Goal: Complete application form

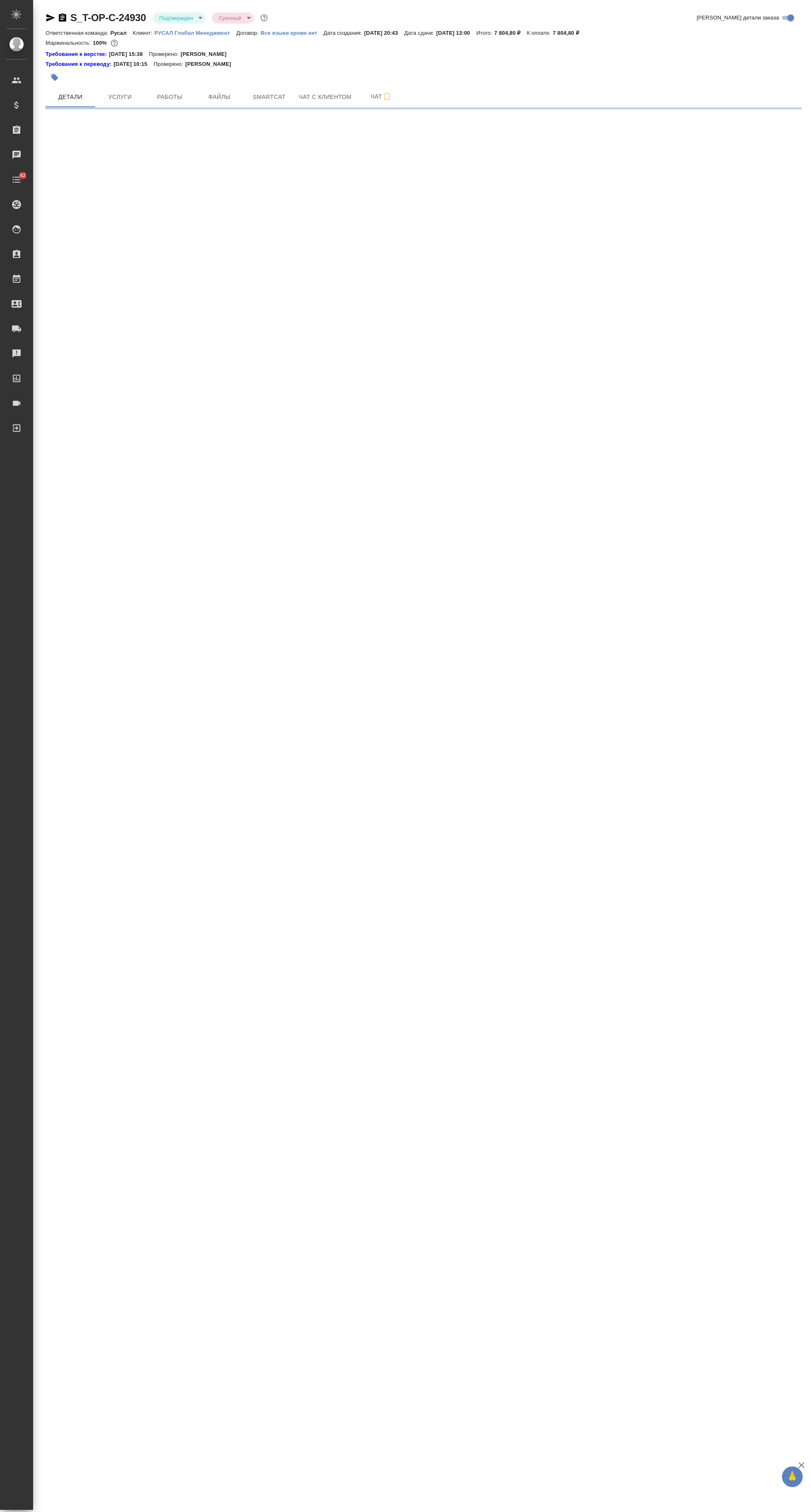
select select "RU"
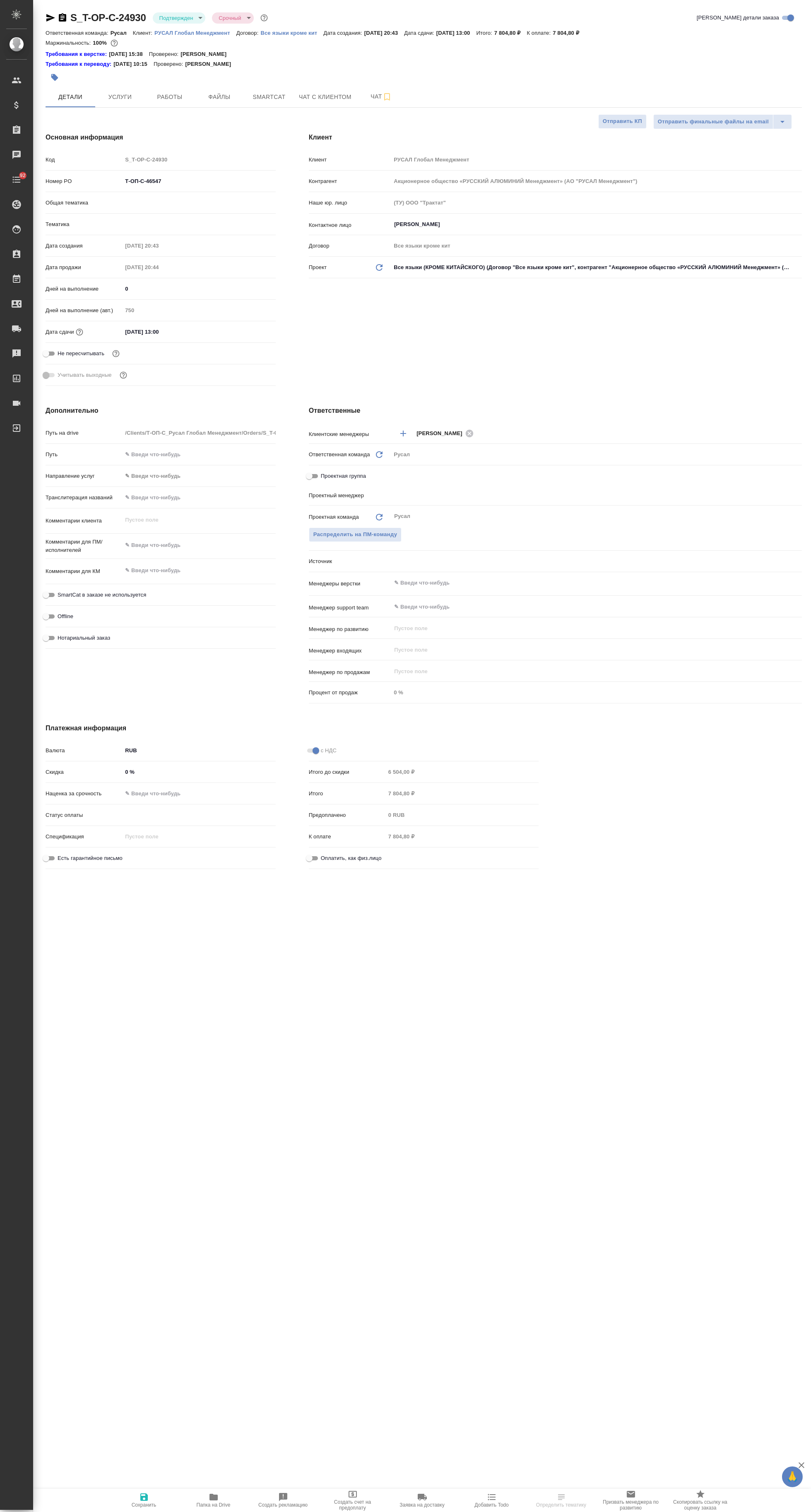
type textarea "x"
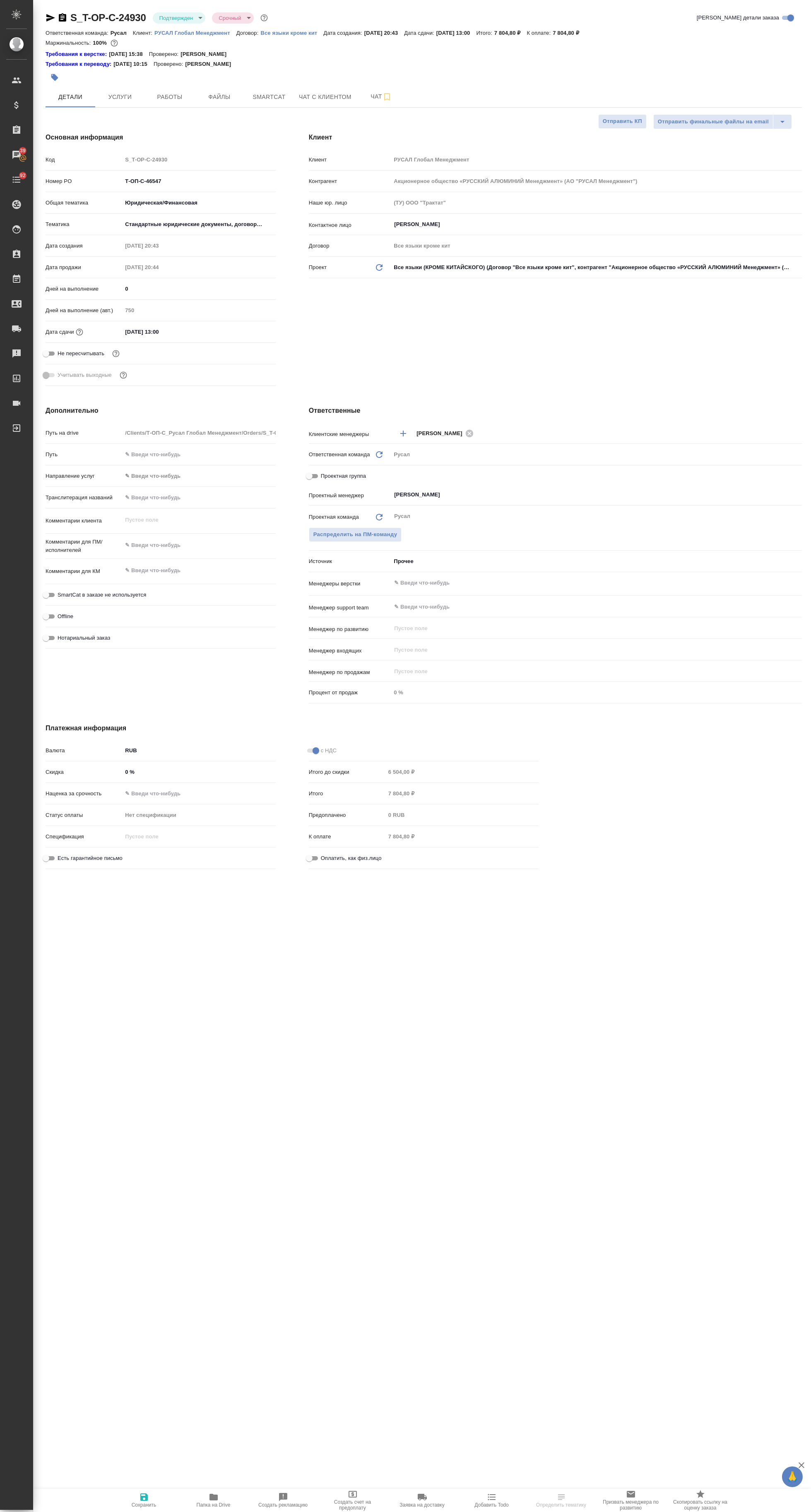
type textarea "x"
type input "[PERSON_NAME]"
type textarea "x"
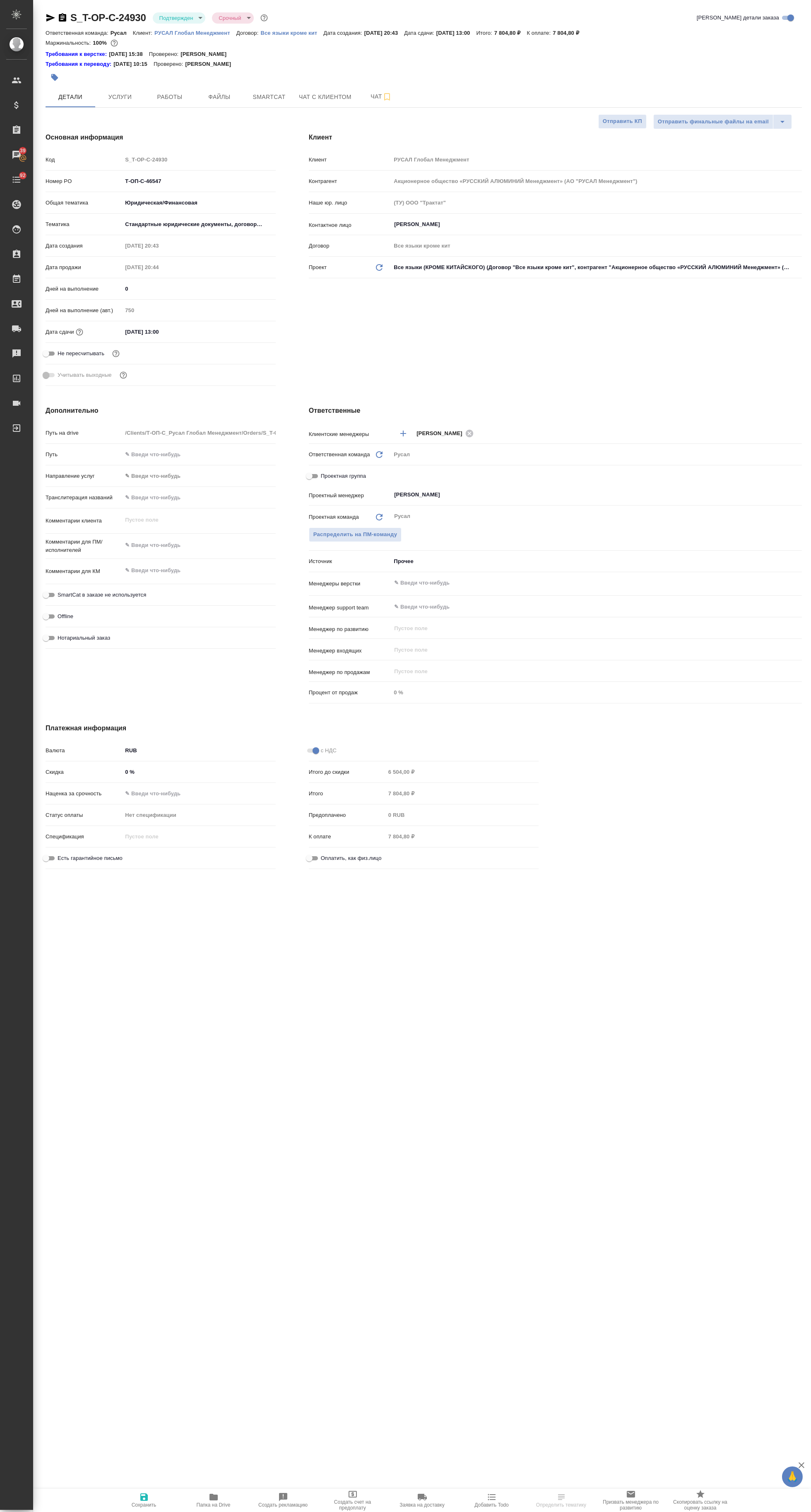
type textarea "x"
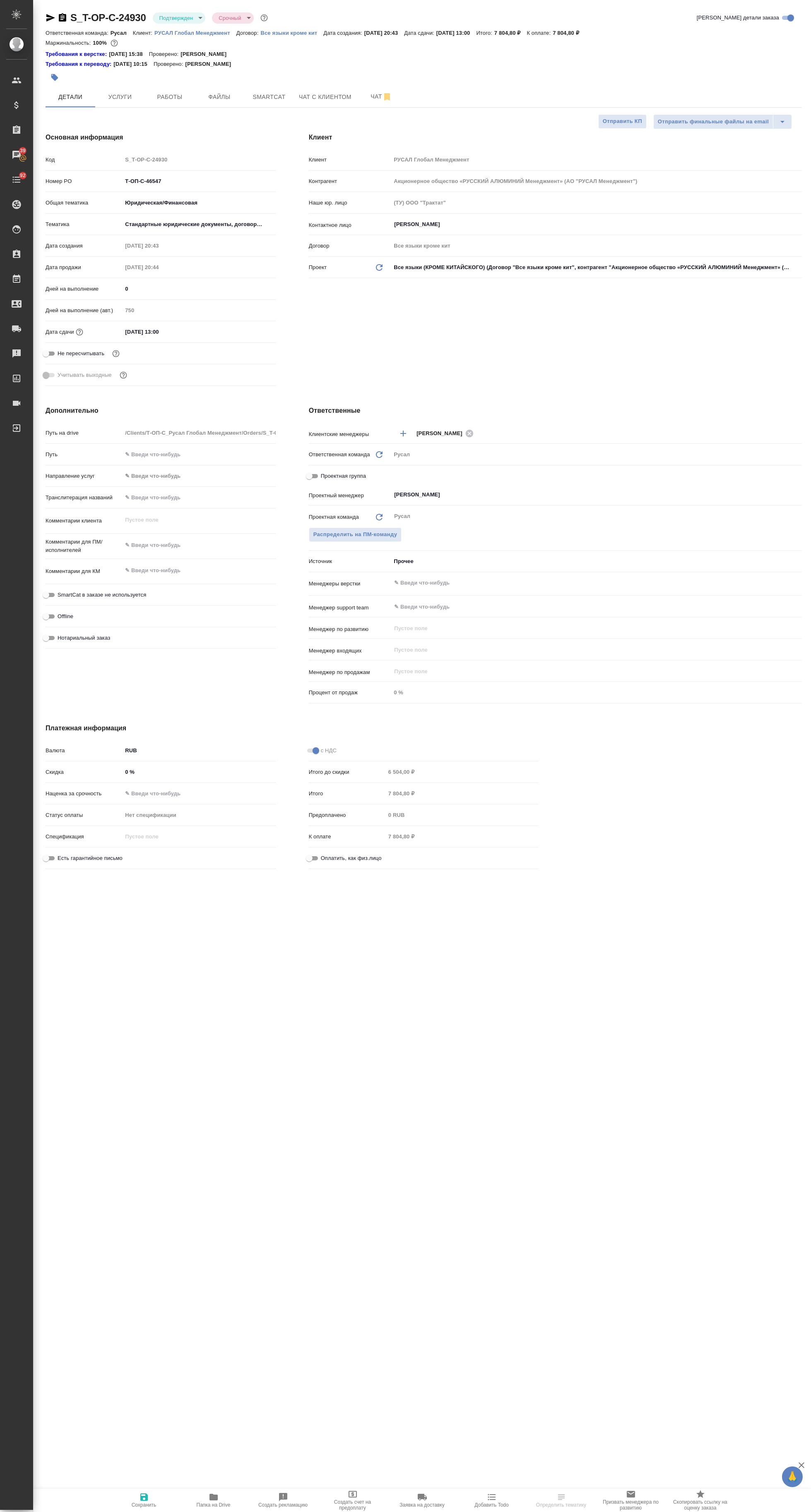
type textarea "x"
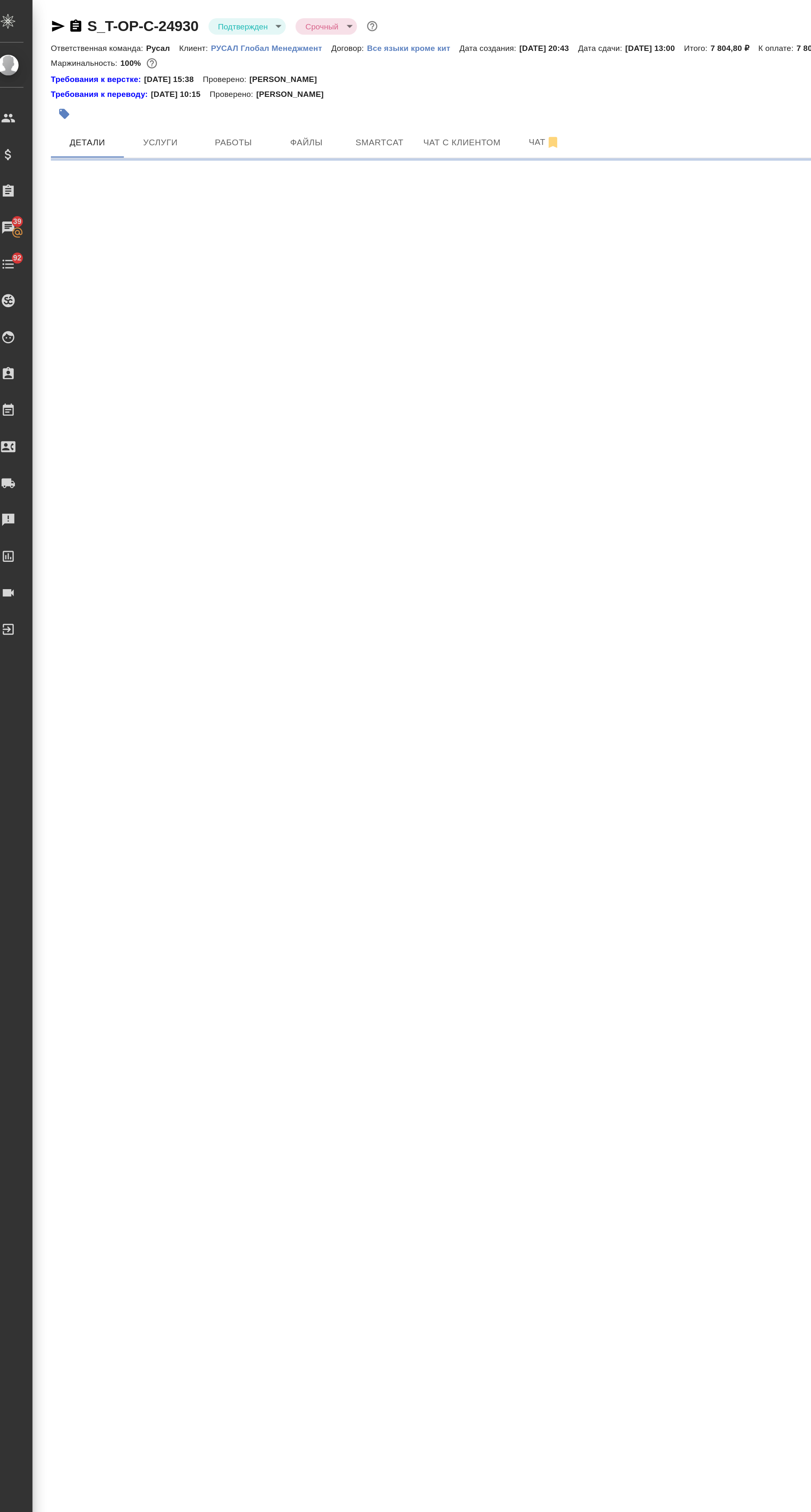
select select "RU"
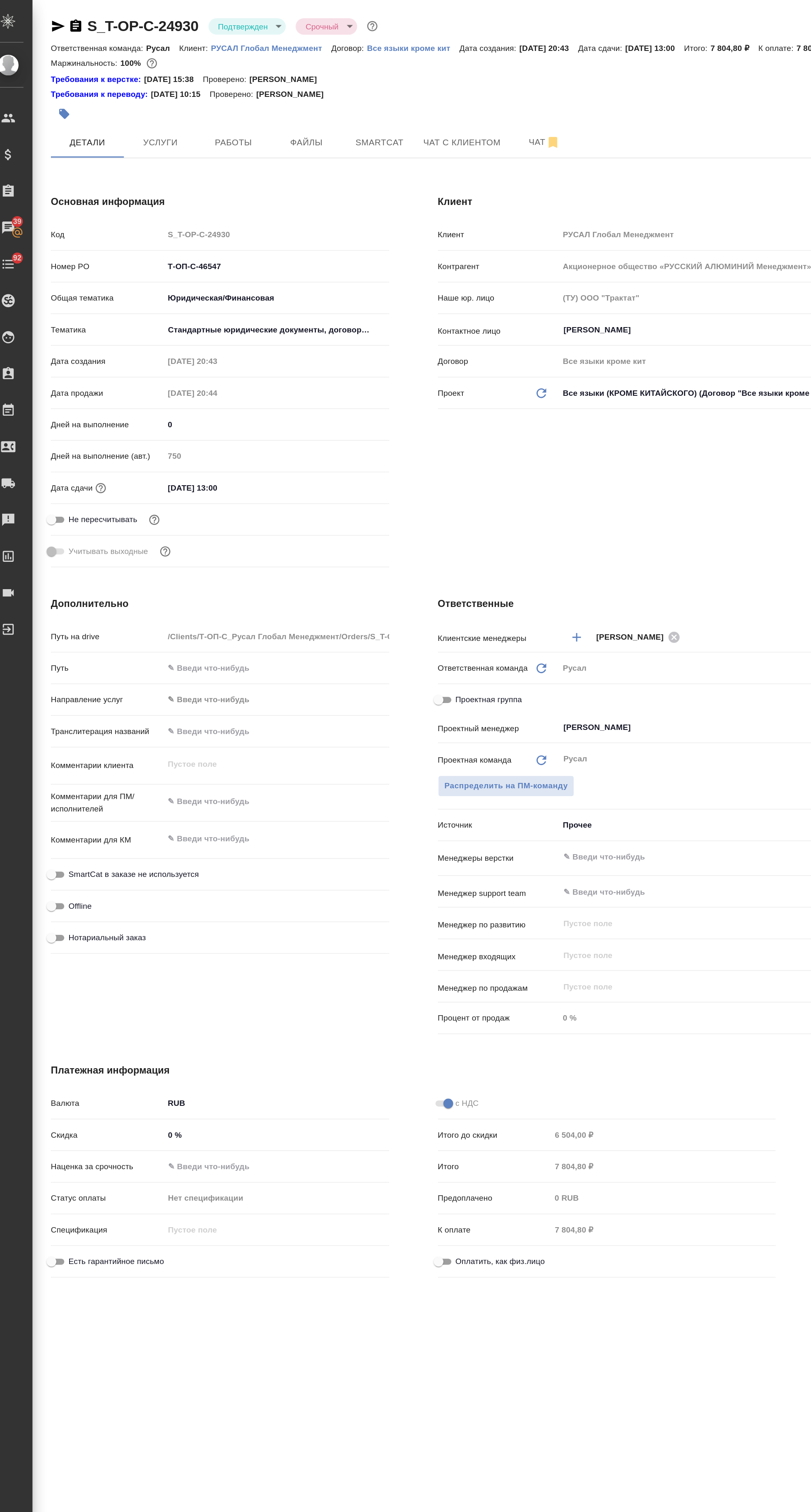
type textarea "x"
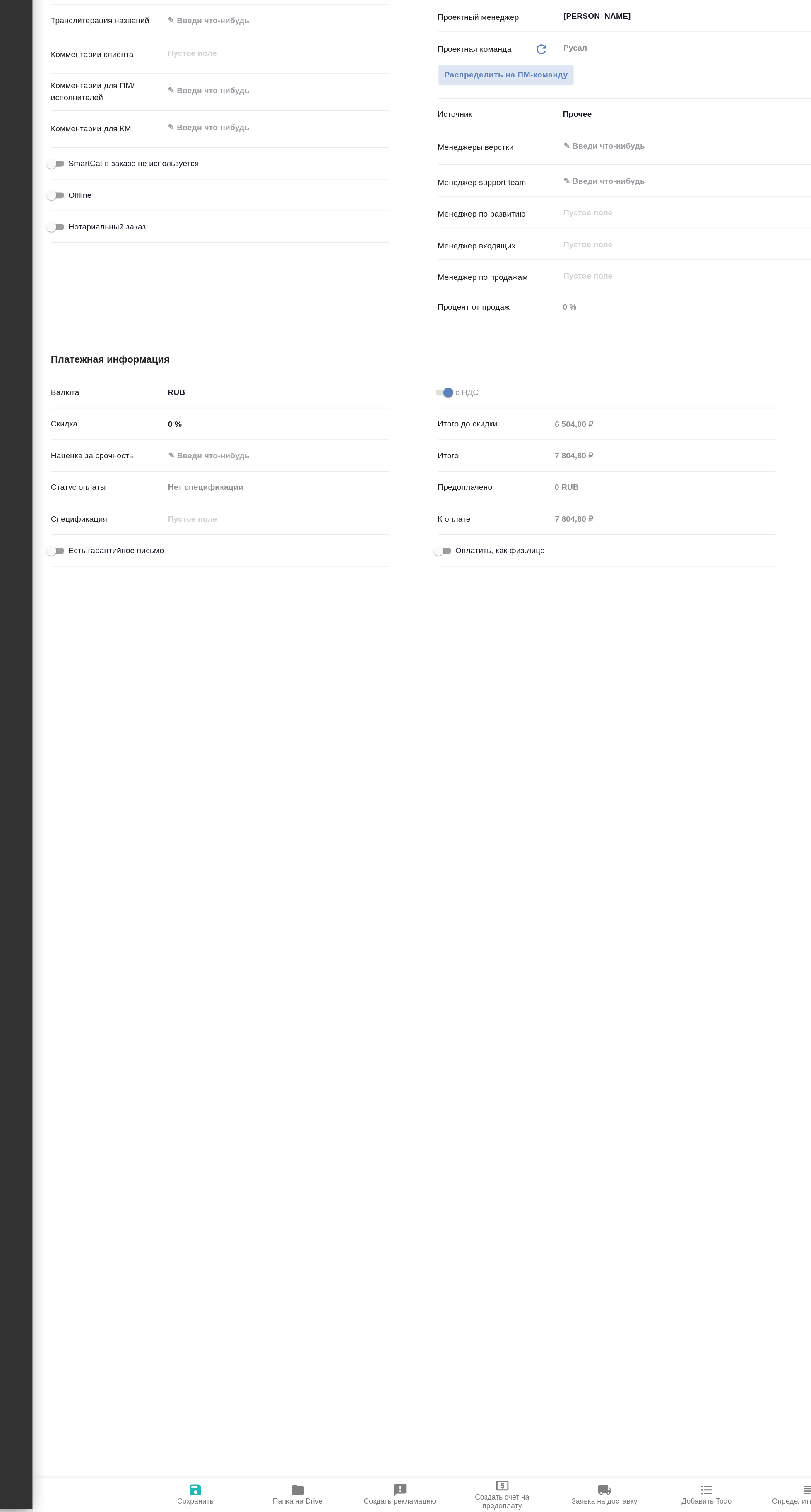
type textarea "x"
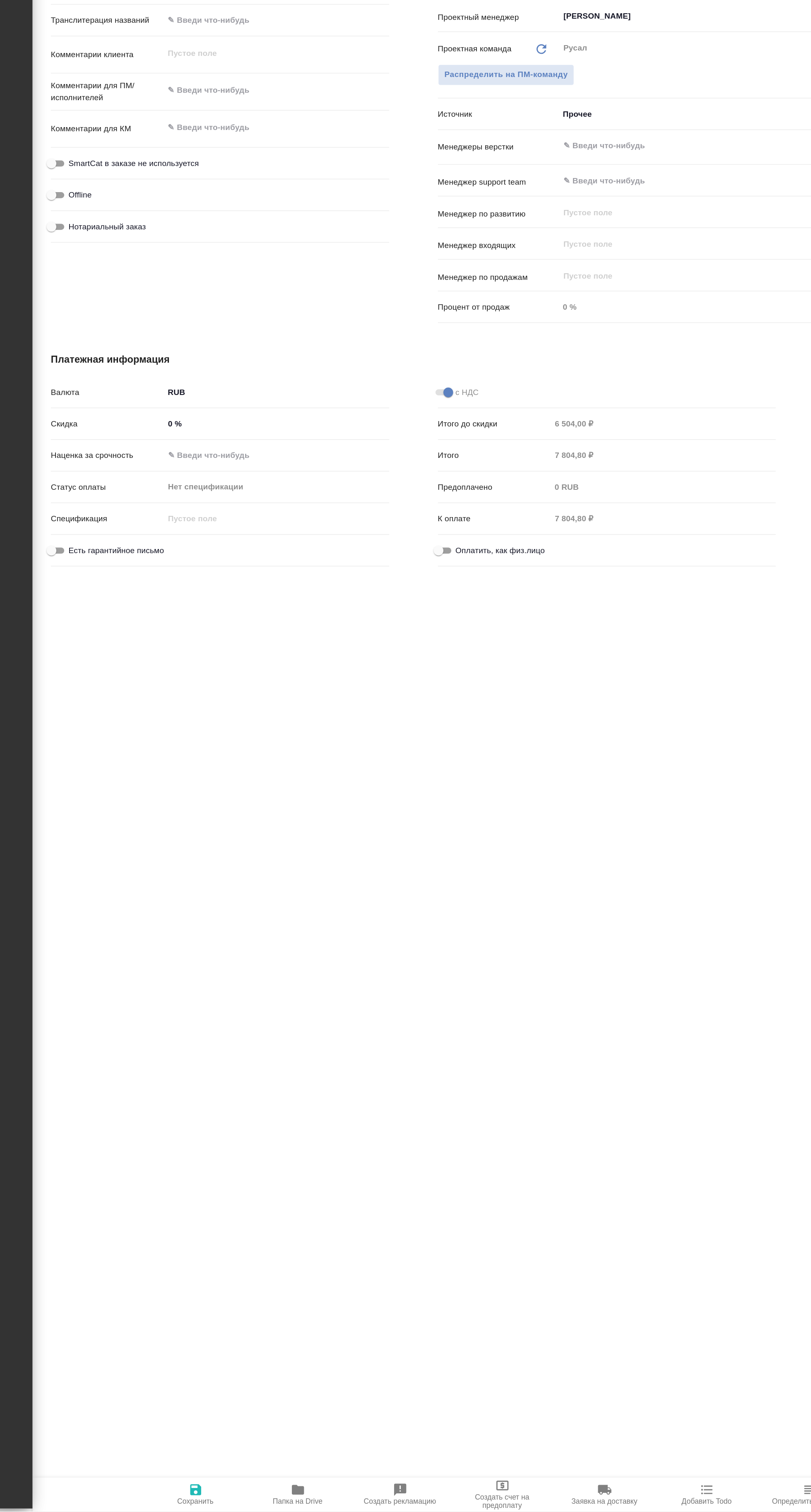
type textarea "x"
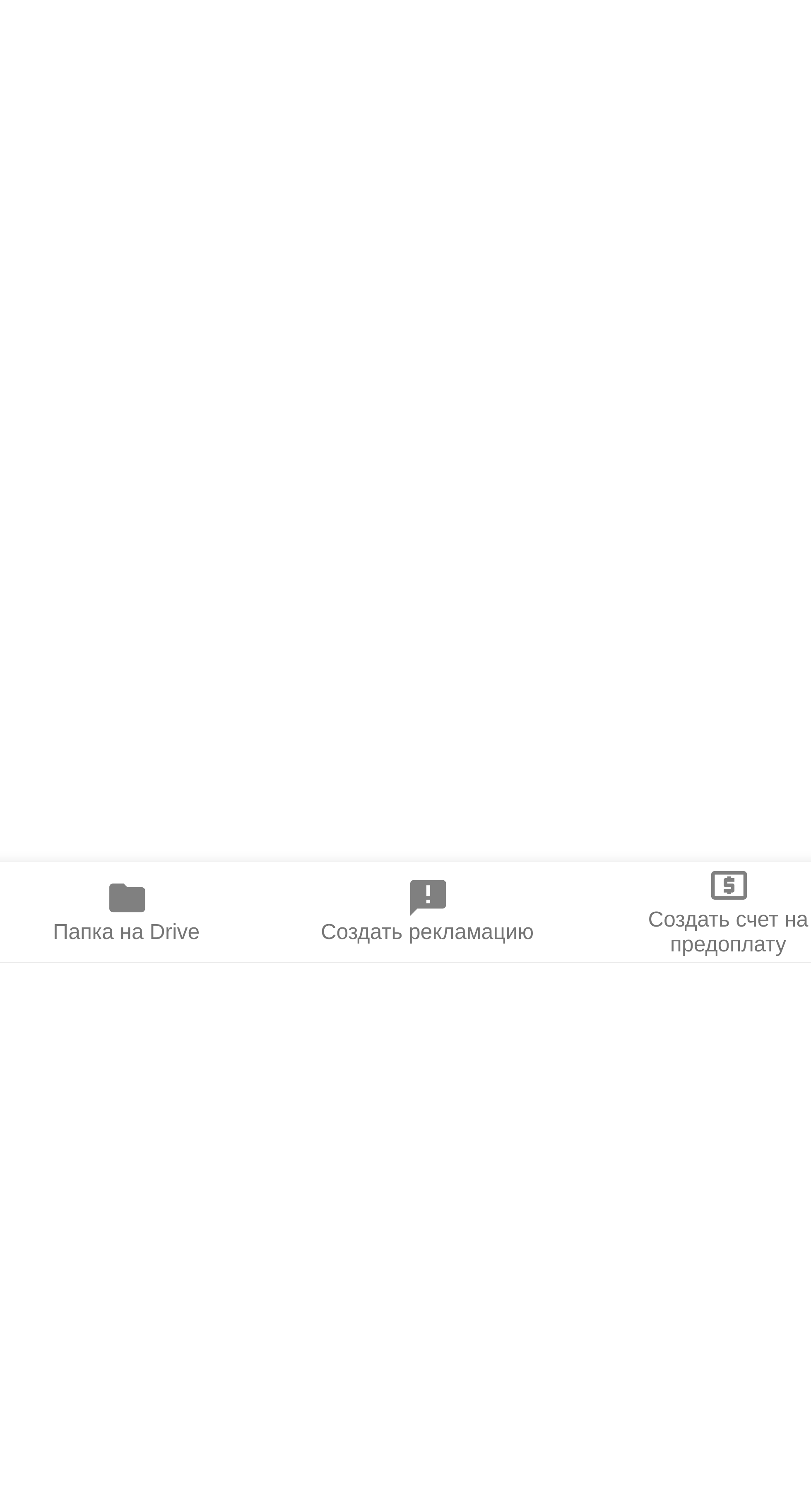
click at [215, 1508] on span "Папка на Drive" at bounding box center [214, 1505] width 34 height 6
type textarea "x"
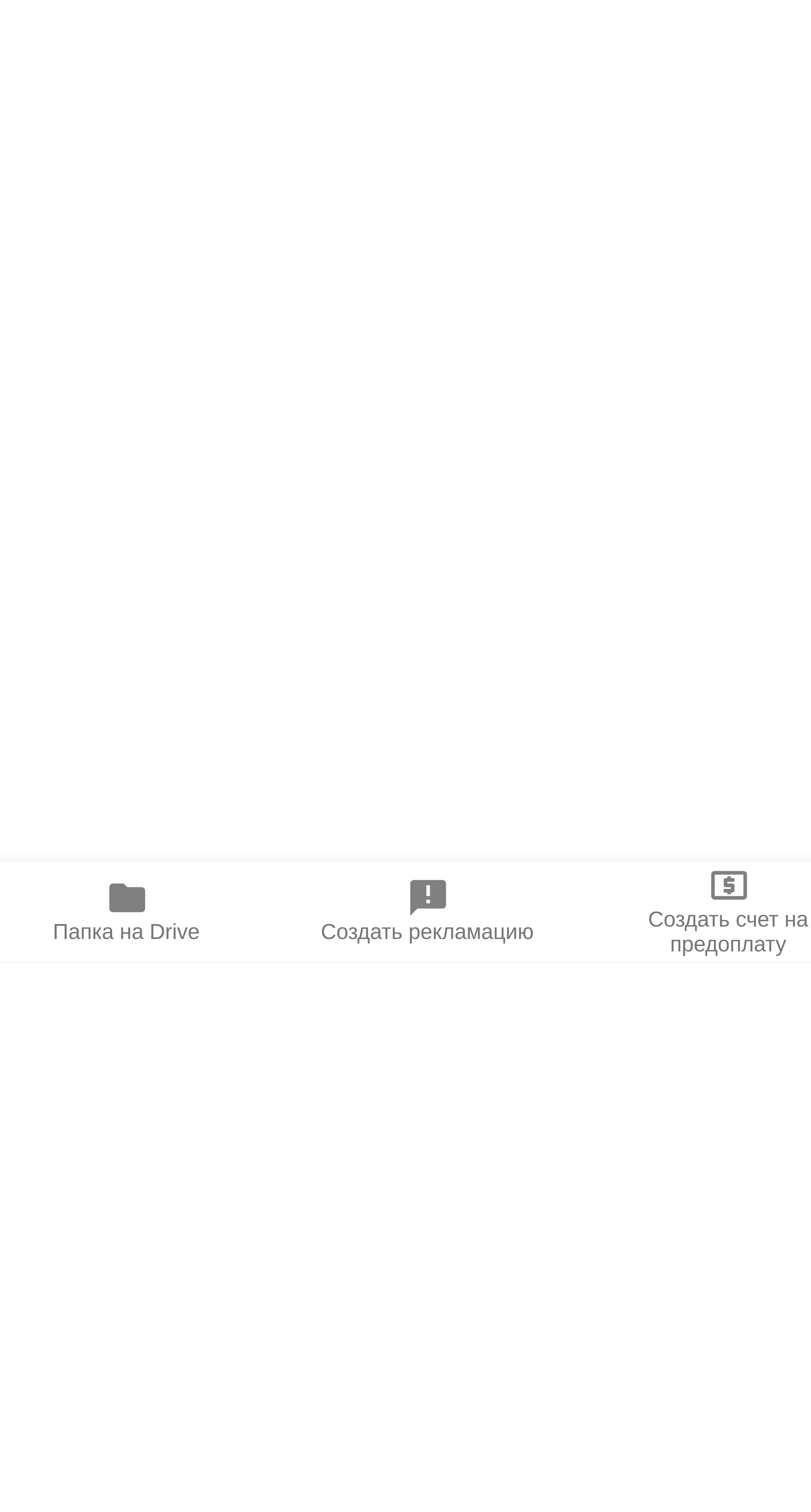
type textarea "x"
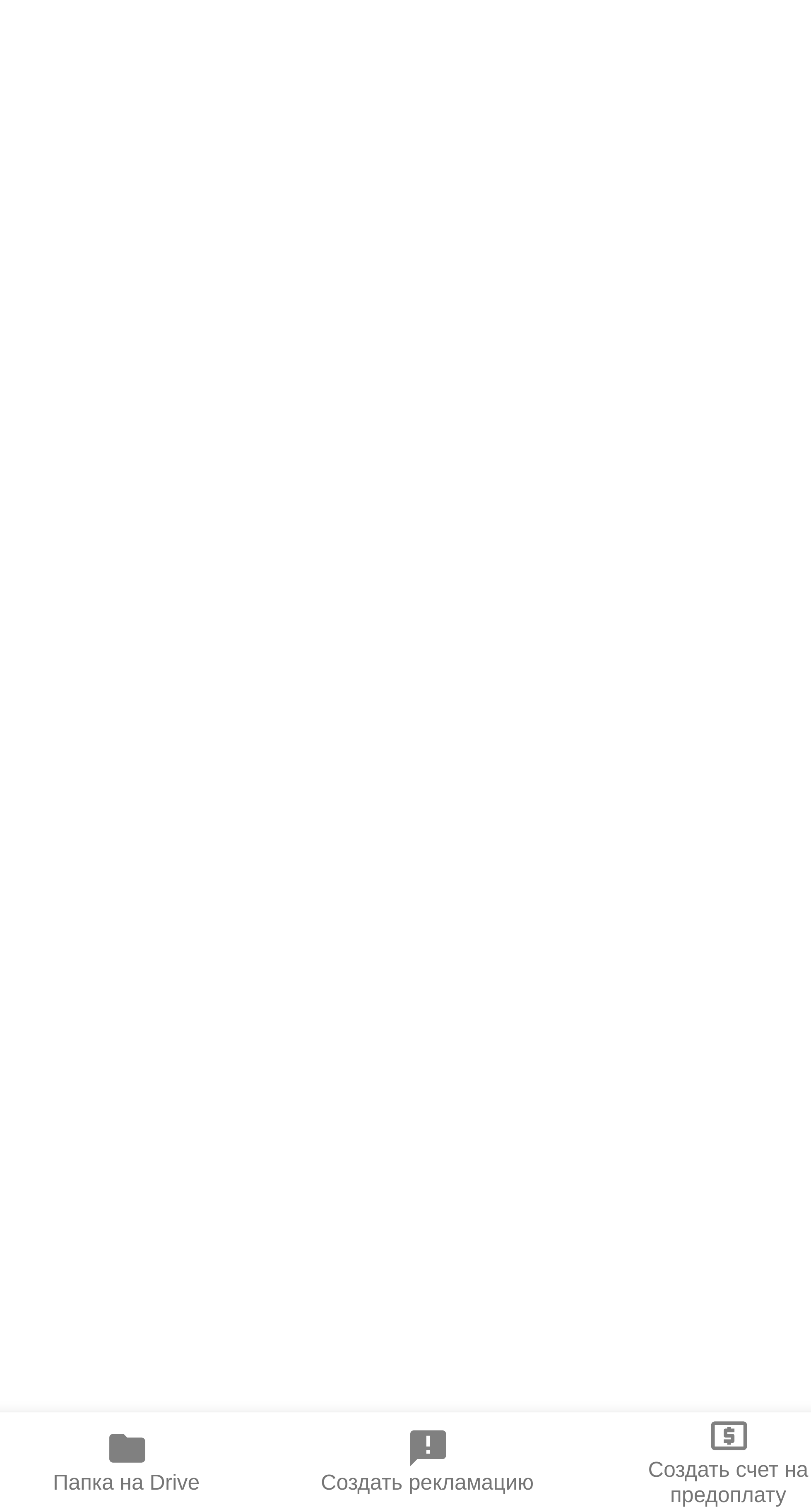
scroll to position [14, 0]
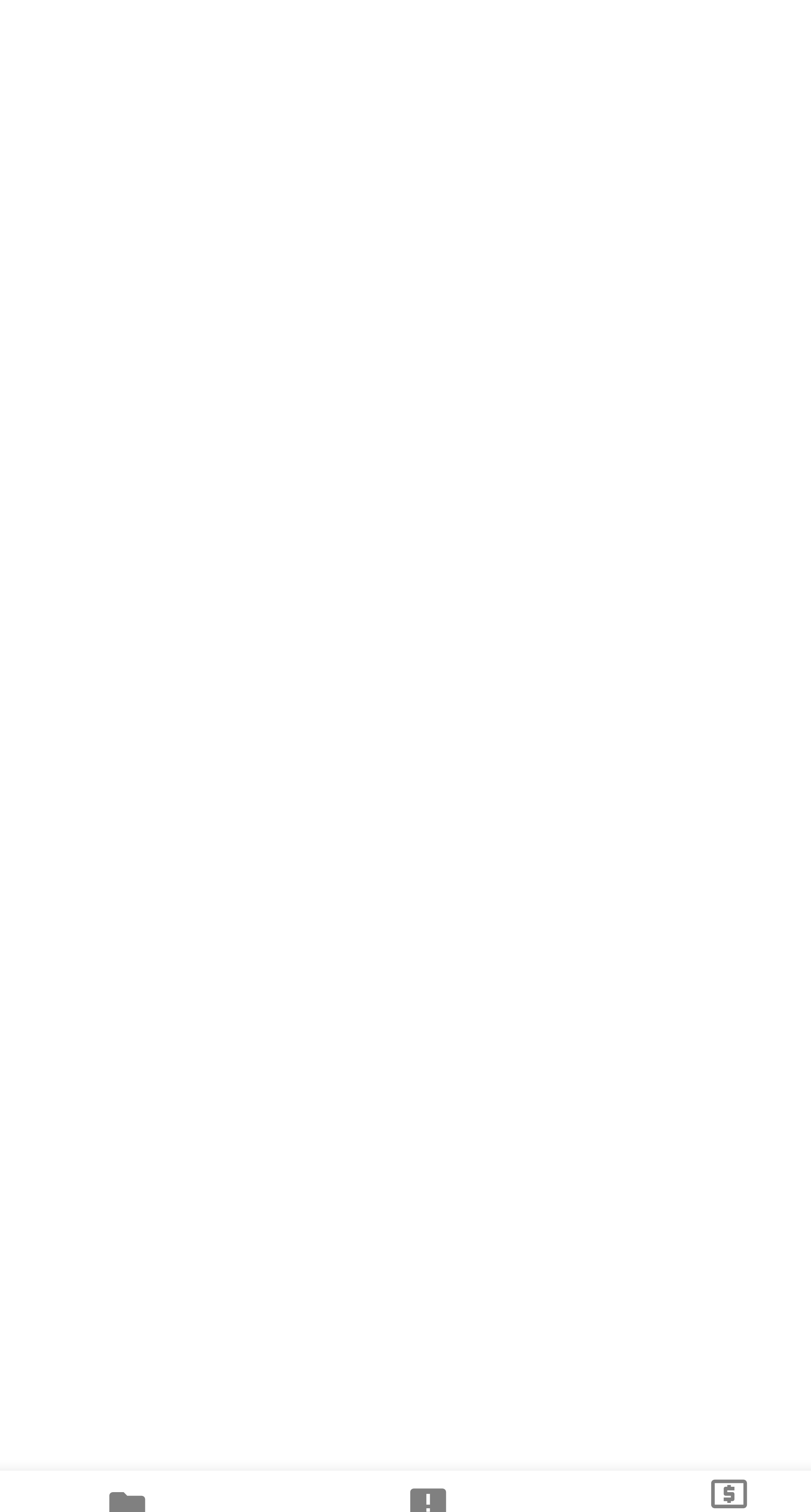
type textarea "x"
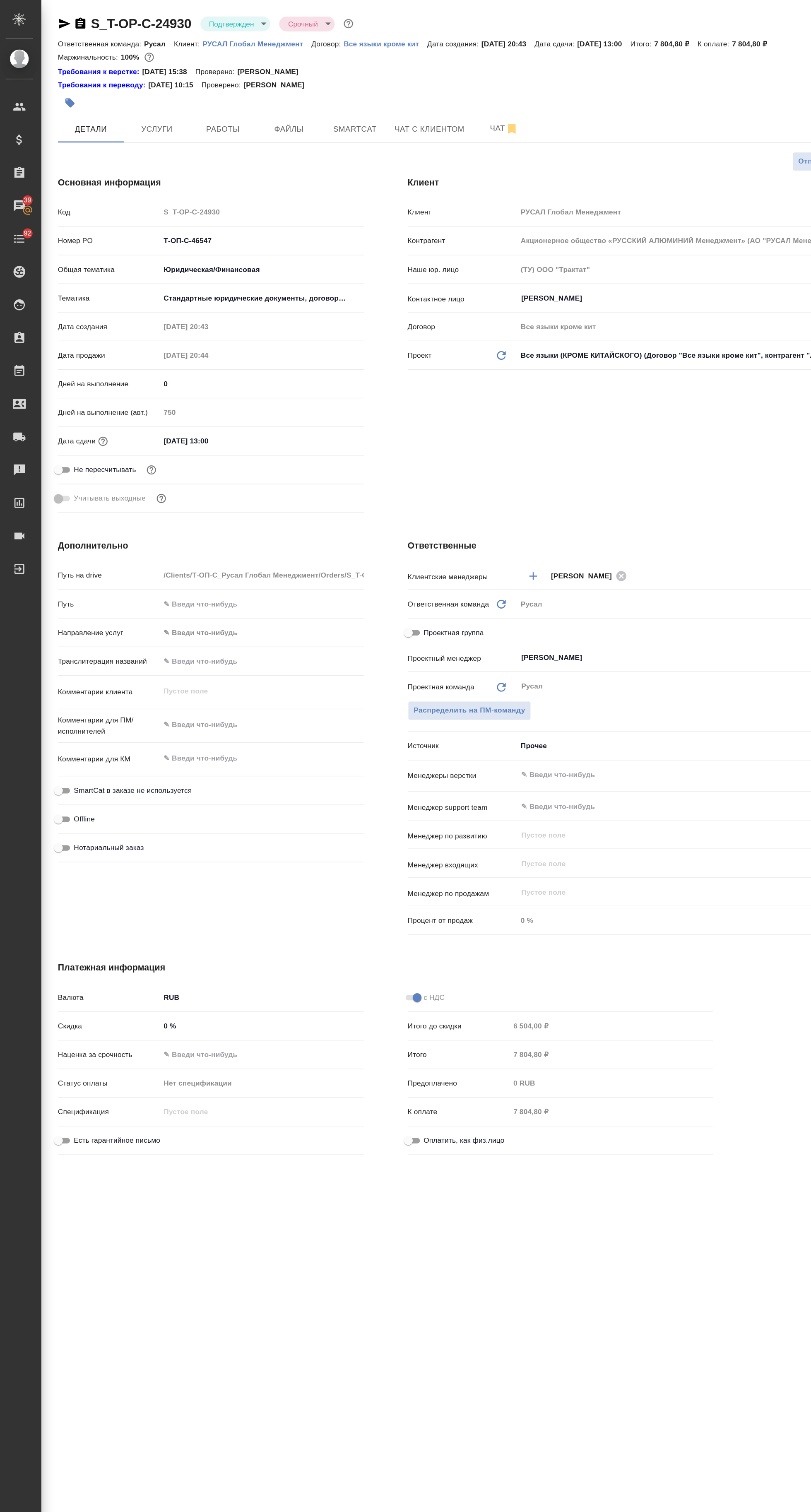
scroll to position [0, 8]
type textarea "x"
